Goal: Information Seeking & Learning: Find contact information

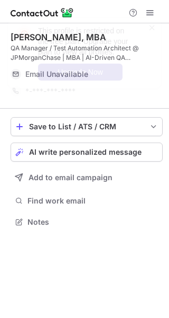
click at [148, 26] on span at bounding box center [152, 27] width 8 height 11
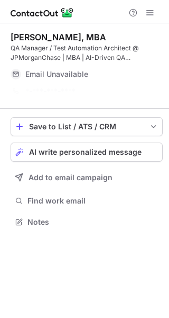
click at [148, 13] on div "This profile is restricted on the free plan. Upgrade your plan to view all prof…" at bounding box center [84, 57] width 169 height 100
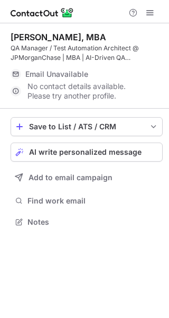
click at [148, 13] on div "This profile is restricted on the free plan. Upgrade your plan to view all prof…" at bounding box center [84, 17] width 169 height 21
click at [148, 13] on span at bounding box center [150, 12] width 8 height 8
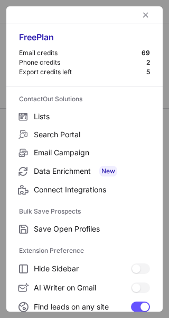
click at [148, 13] on div at bounding box center [84, 14] width 157 height 17
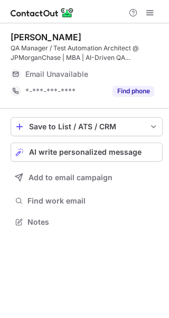
scroll to position [214, 169]
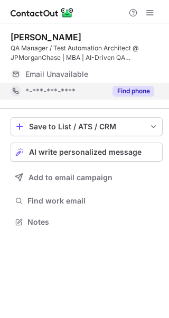
click at [129, 83] on div "Find phone" at bounding box center [130, 91] width 48 height 17
